Goal: Task Accomplishment & Management: Use online tool/utility

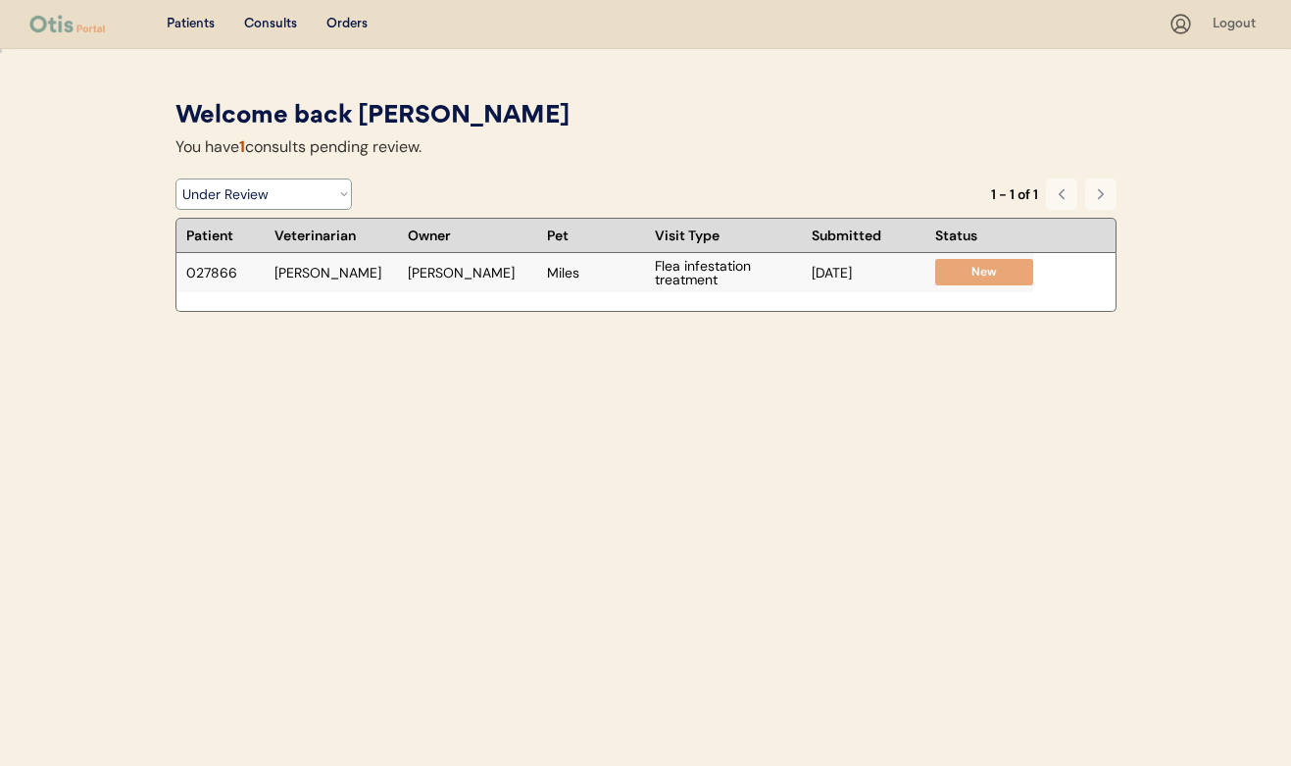
select select ""under_review""
click at [668, 278] on div "Flea infestation treatment" at bounding box center [728, 272] width 147 height 27
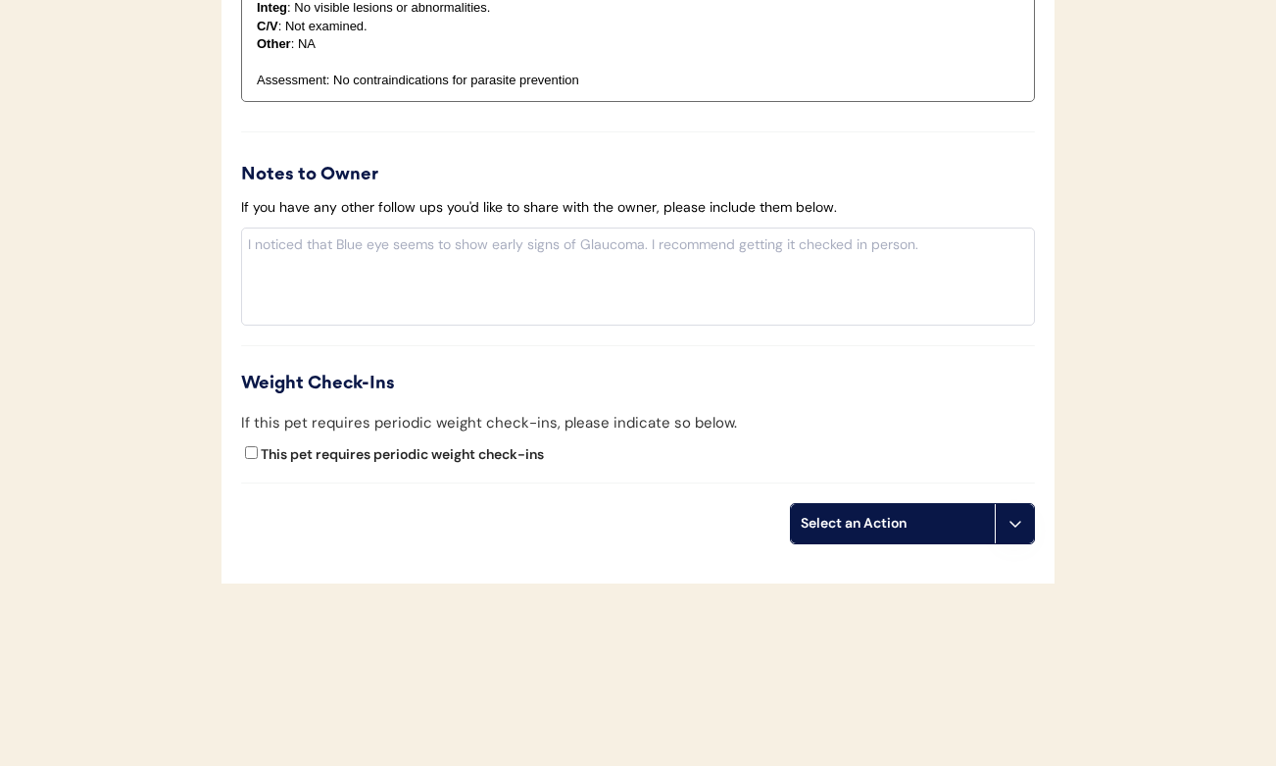
scroll to position [2299, 0]
click at [975, 518] on div "Select an Action" at bounding box center [893, 525] width 184 height 20
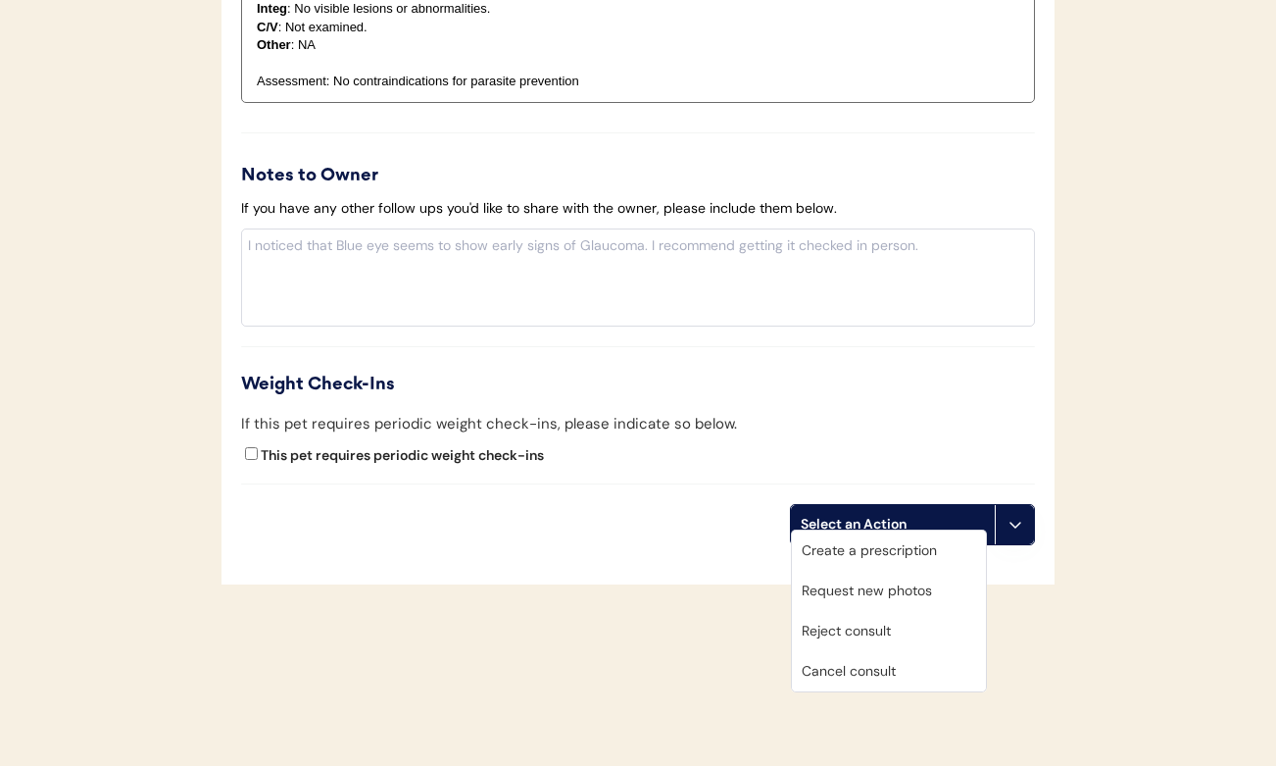
click at [937, 557] on div "Create a prescription" at bounding box center [889, 550] width 194 height 40
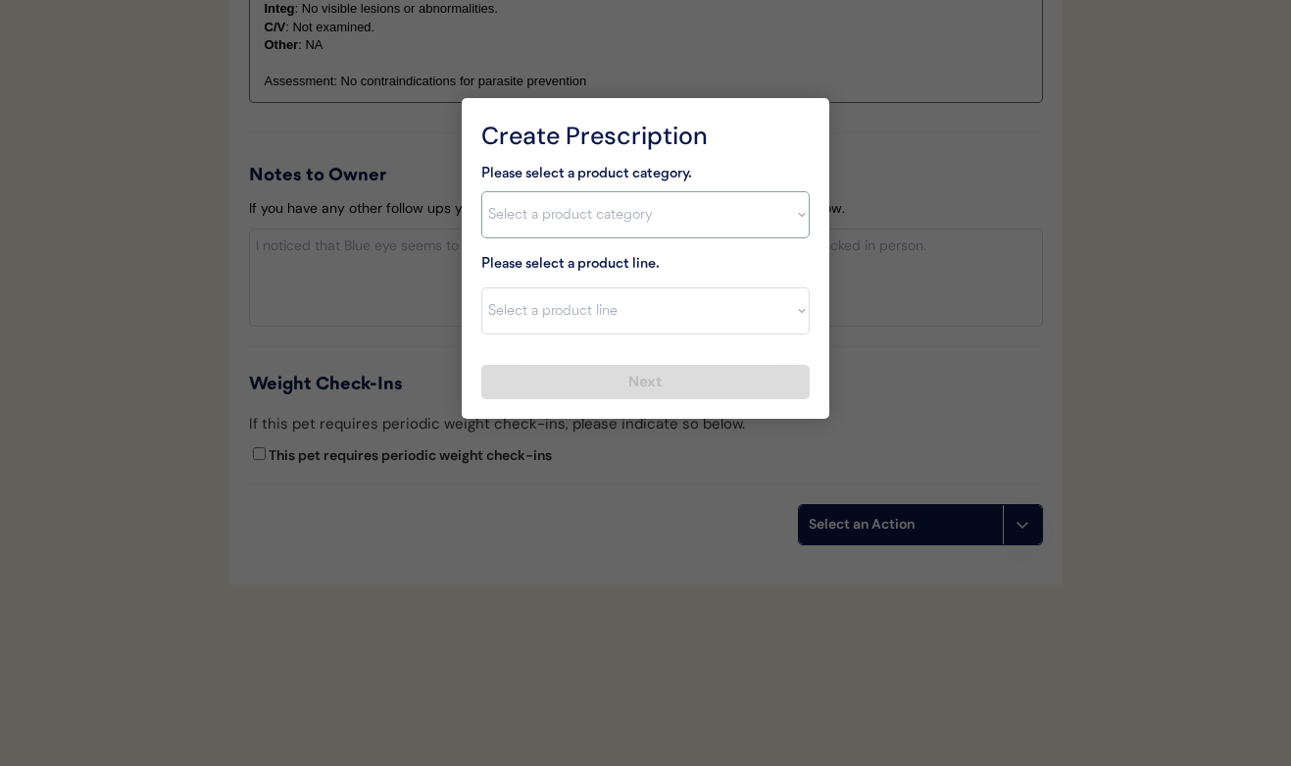
select select ""combo_parasite_prevention""
select select ""Simparica Trio""
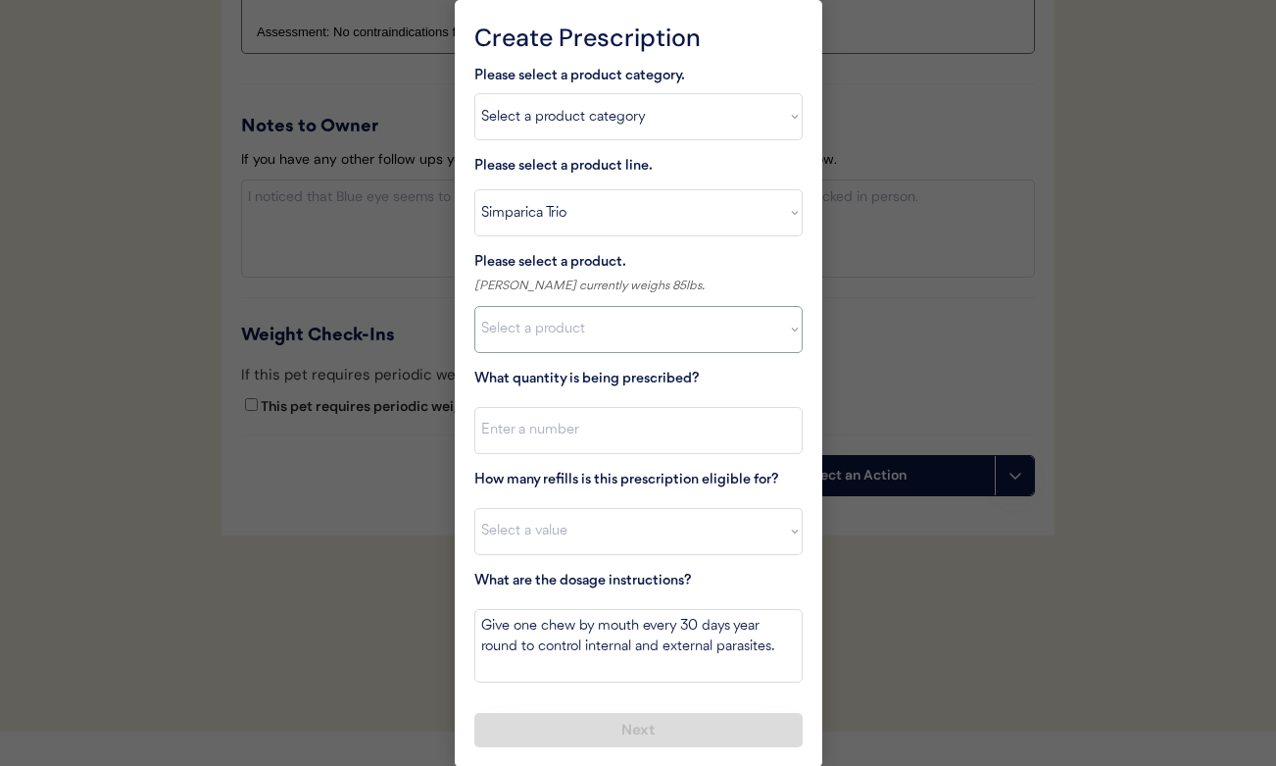
scroll to position [2347, 0]
select select ""1348695171700984260__LOOKUP__1704773707524x987977572973748600""
click at [577, 441] on input "input" at bounding box center [638, 431] width 328 height 47
click at [568, 430] on input "input" at bounding box center [638, 431] width 328 height 47
type input "1"
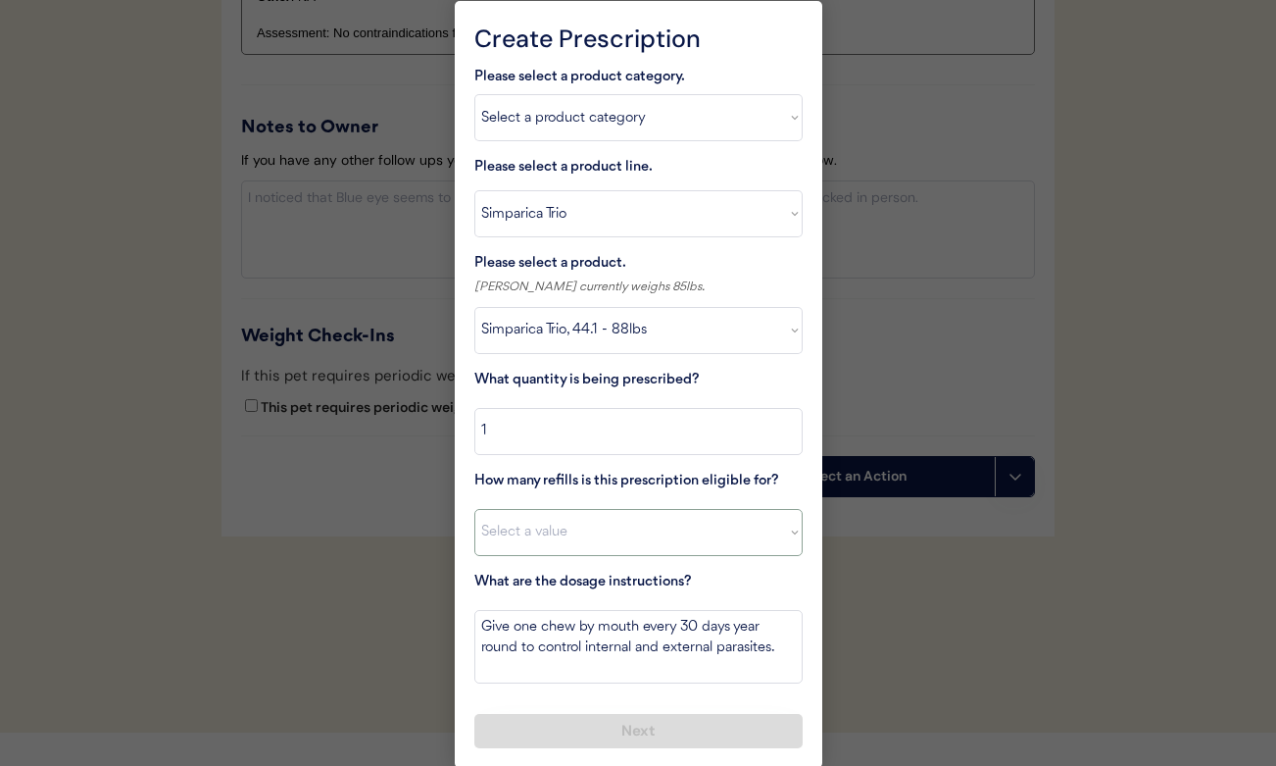
select select "11"
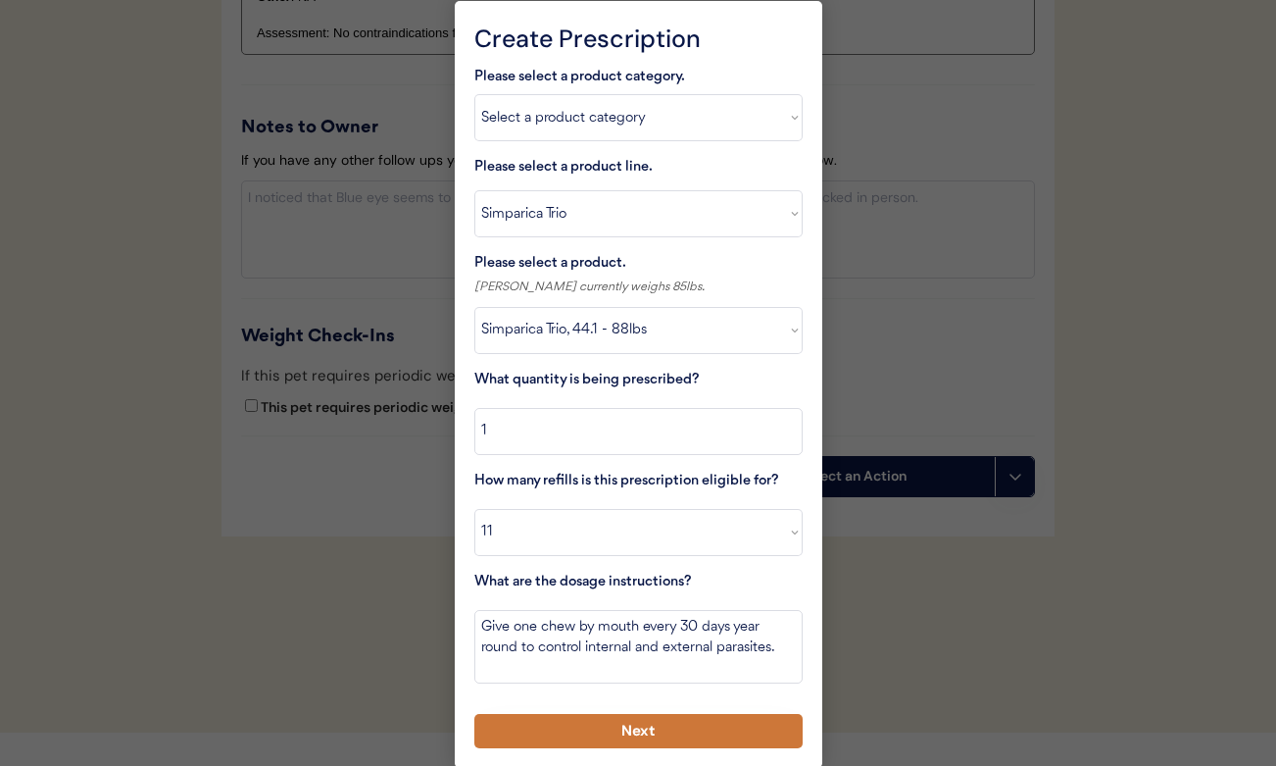
click at [583, 714] on button "Next" at bounding box center [638, 731] width 328 height 34
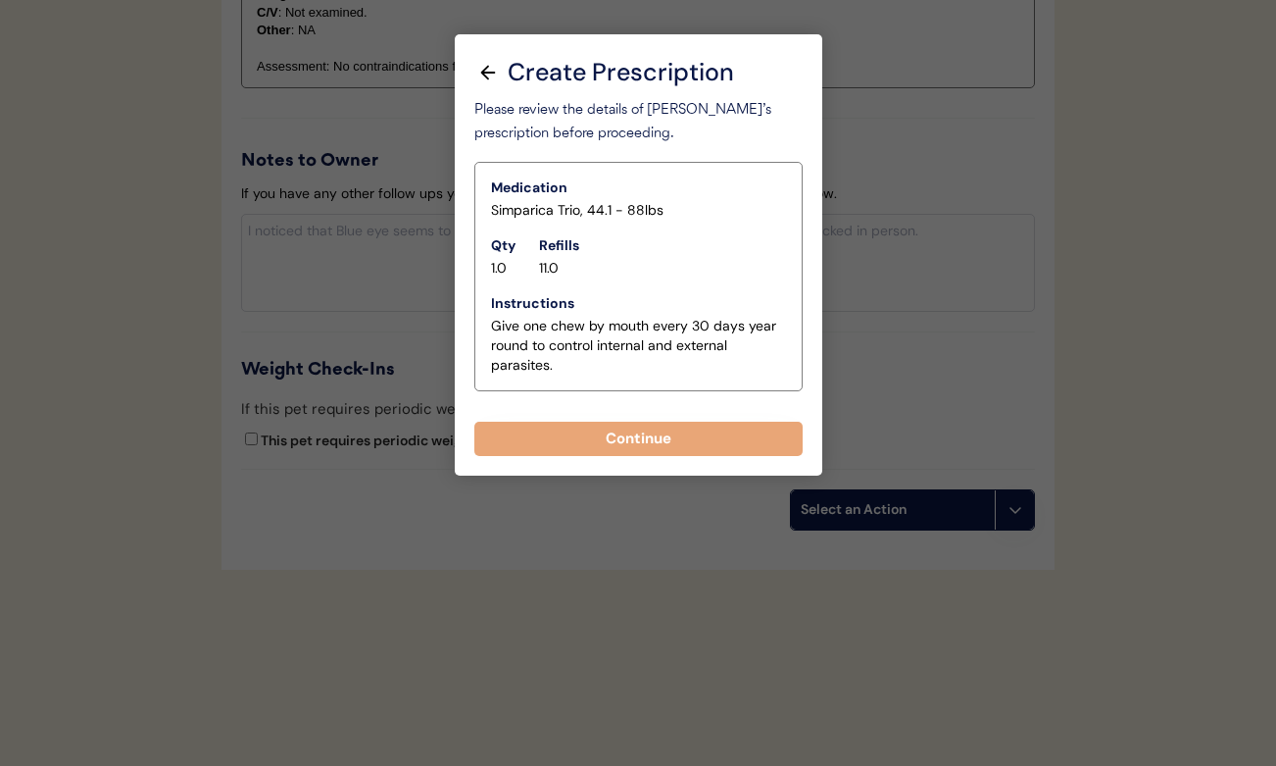
scroll to position [2299, 0]
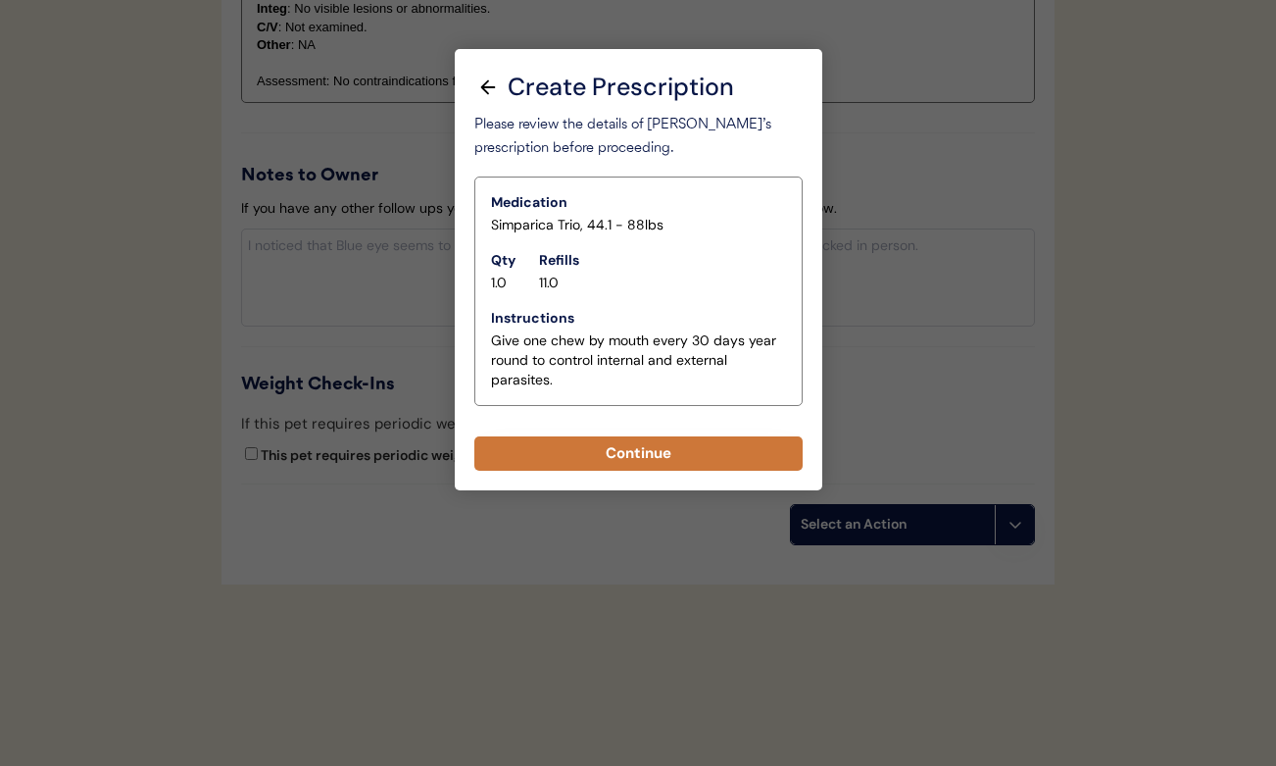
click at [587, 436] on button "Continue" at bounding box center [638, 453] width 328 height 34
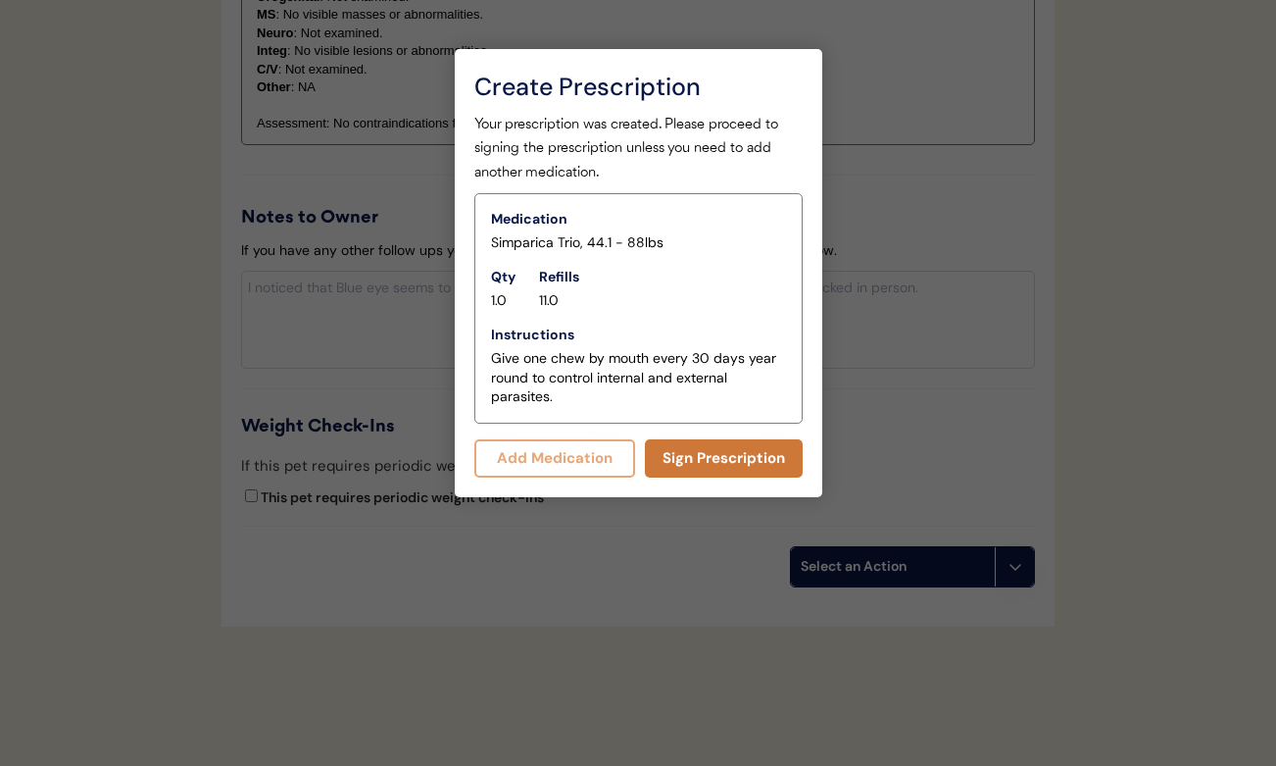
click at [707, 450] on button "Sign Prescription" at bounding box center [724, 458] width 158 height 38
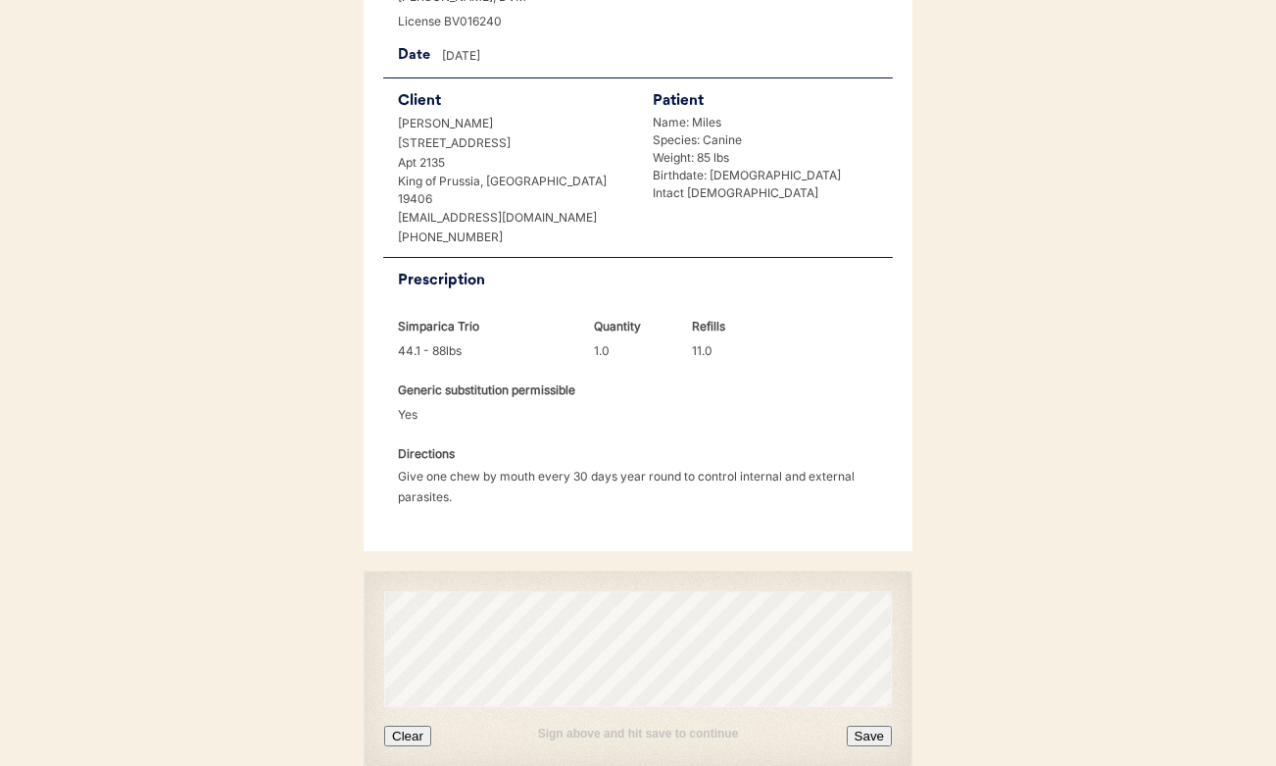
scroll to position [395, 0]
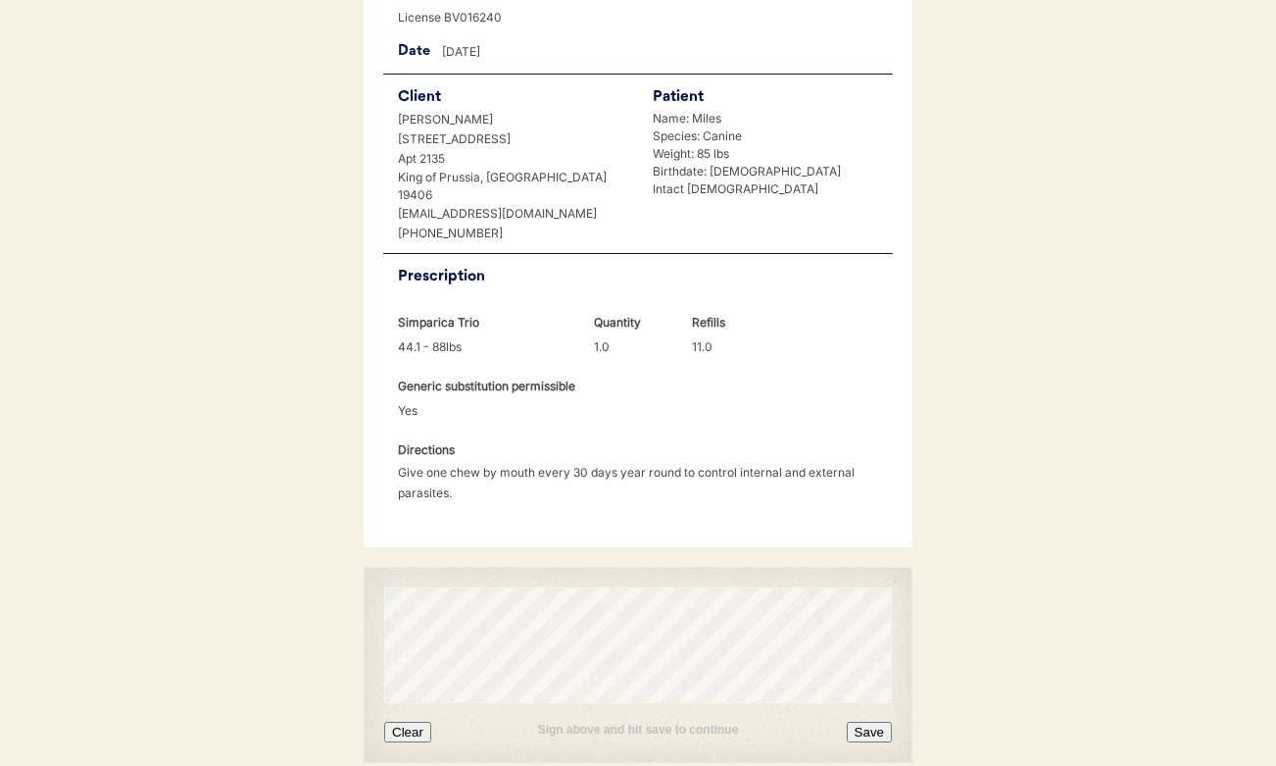
click at [416, 721] on button "Clear" at bounding box center [407, 731] width 47 height 21
click at [867, 721] on button "Save" at bounding box center [869, 731] width 45 height 21
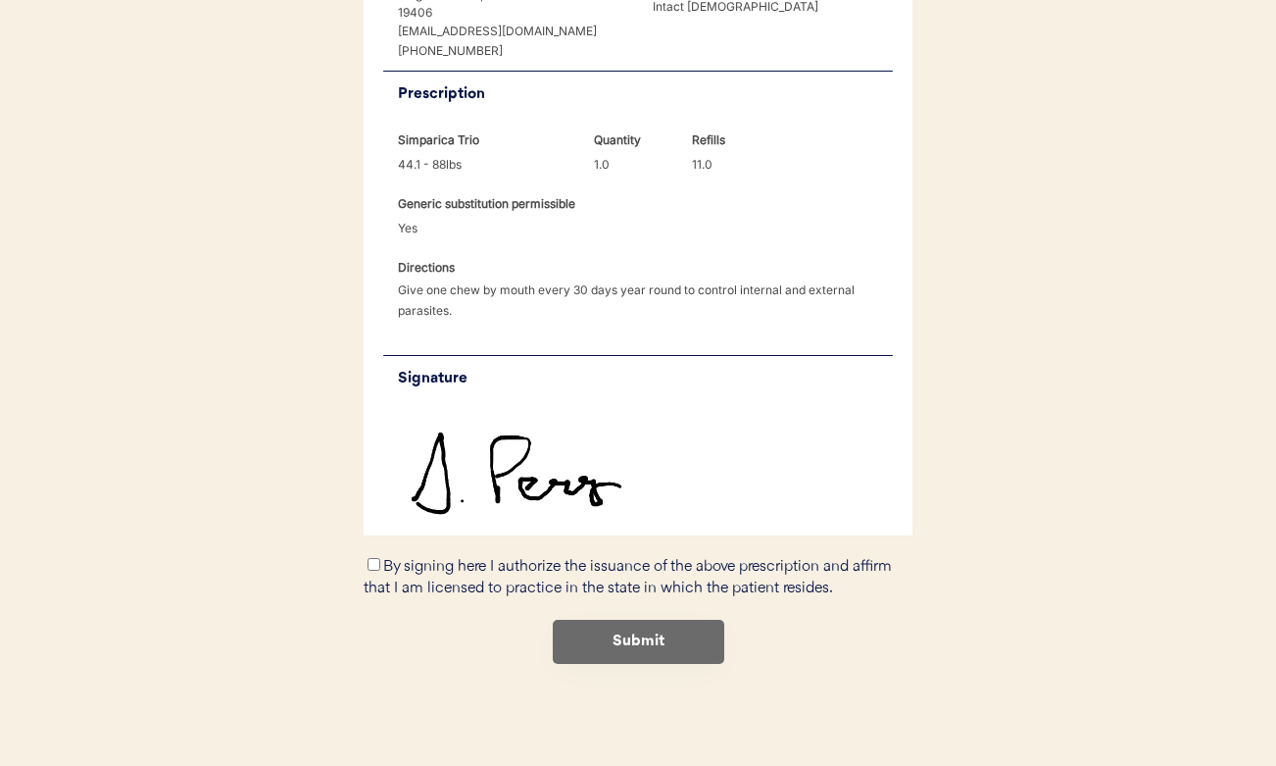
scroll to position [928, 0]
click at [371, 558] on input "By signing here I authorize the issuance of the above prescription and affirm t…" at bounding box center [374, 564] width 13 height 13
checkbox input "true"
click at [645, 619] on button "Submit" at bounding box center [639, 641] width 172 height 44
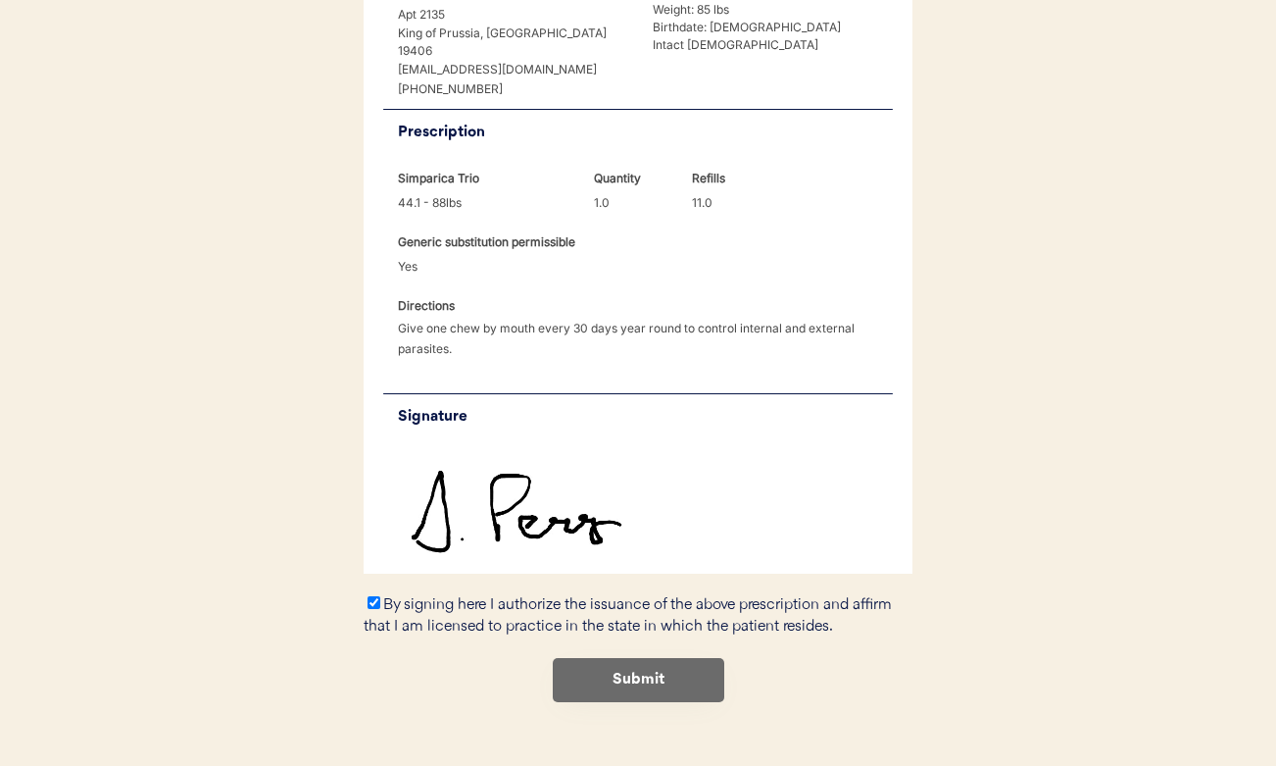
scroll to position [535, 0]
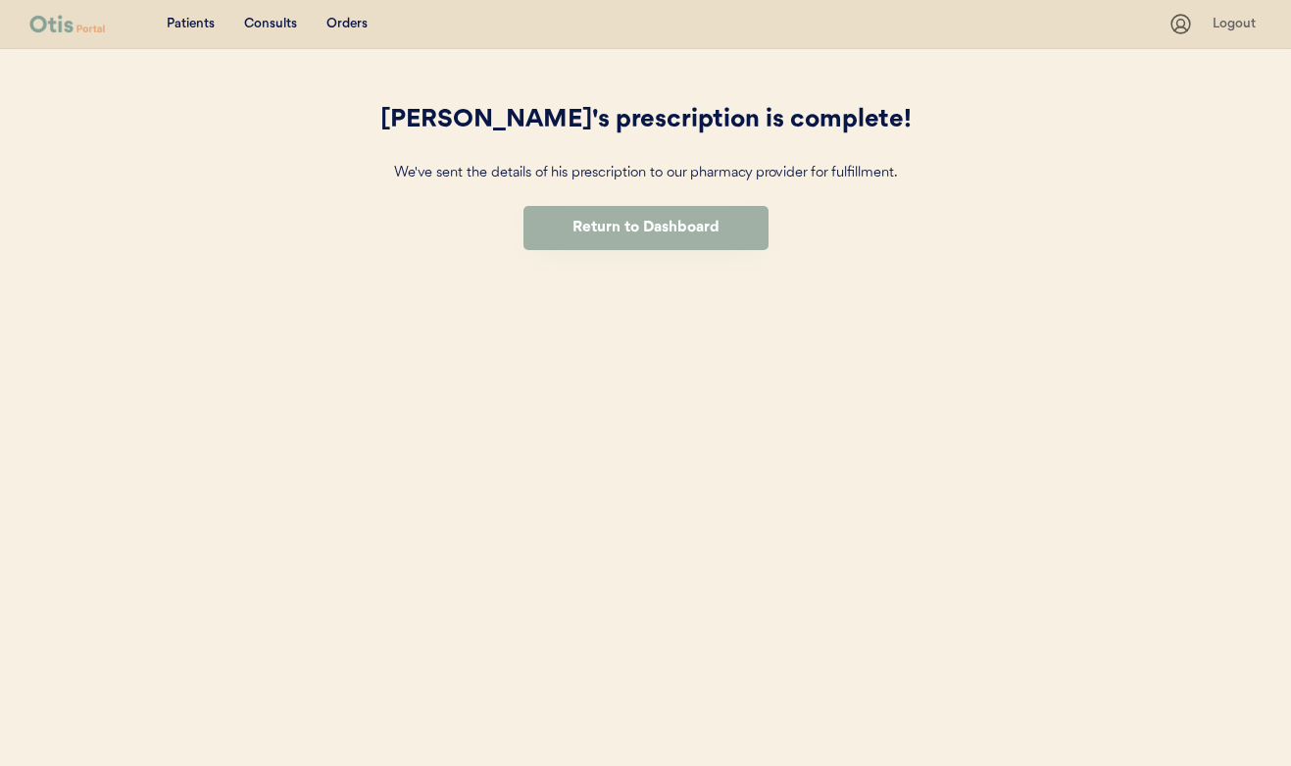
click at [603, 223] on button "Return to Dashboard" at bounding box center [645, 228] width 245 height 44
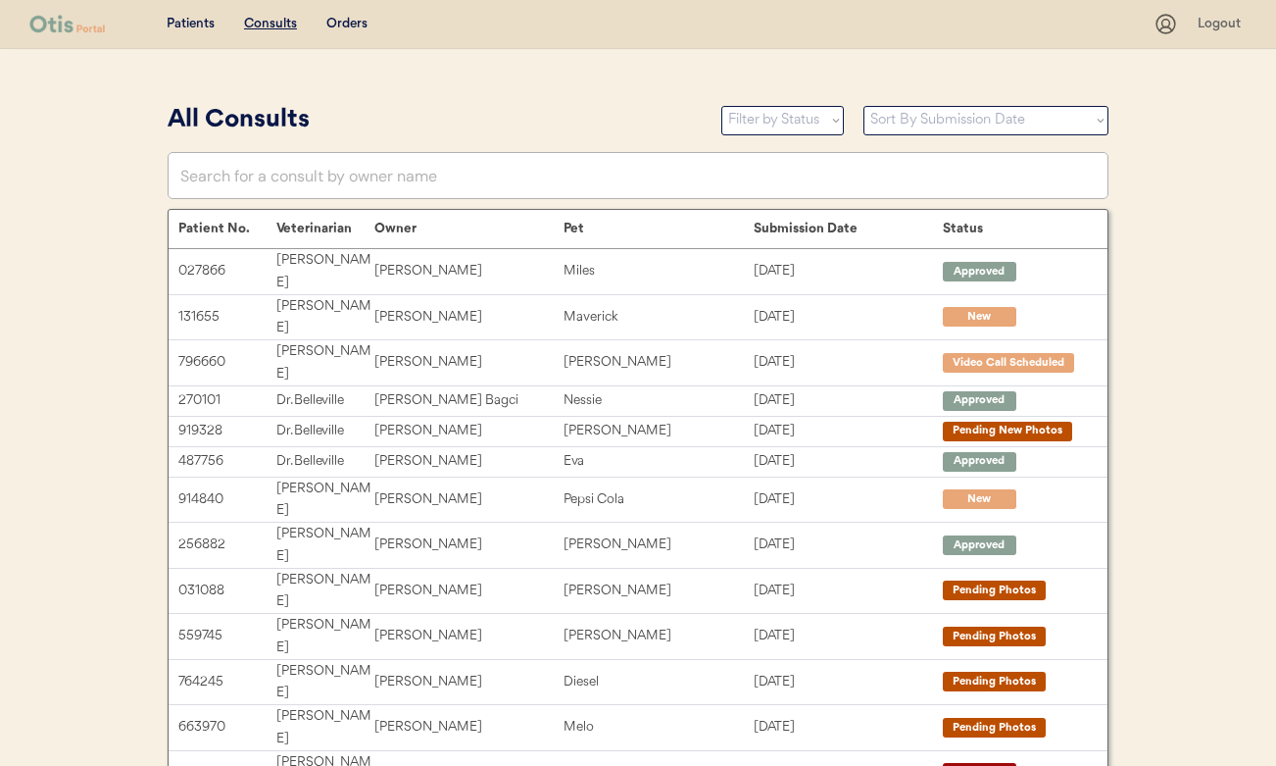
click at [291, 23] on u "Consults" at bounding box center [270, 24] width 53 height 14
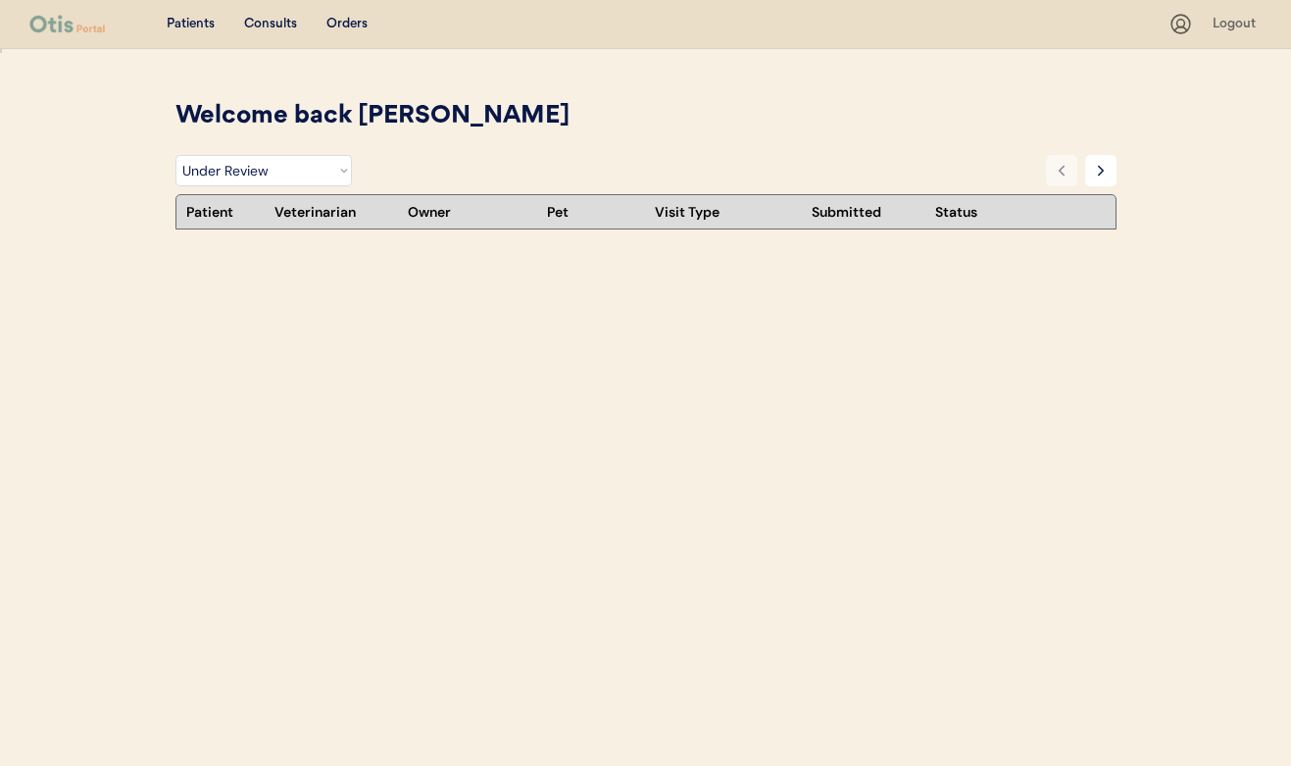
select select ""under_review""
